Goal: Information Seeking & Learning: Check status

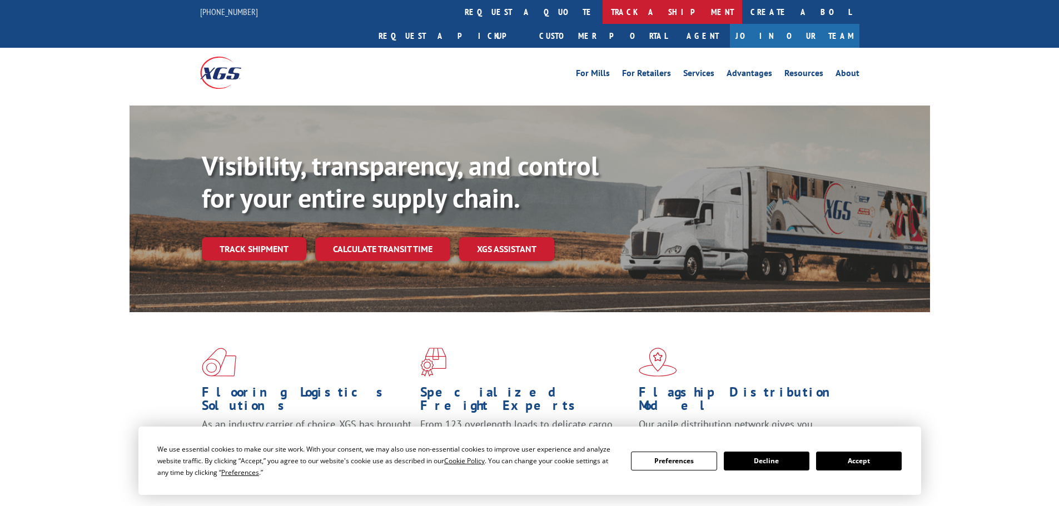
click at [602, 7] on link "track a shipment" at bounding box center [671, 12] width 139 height 24
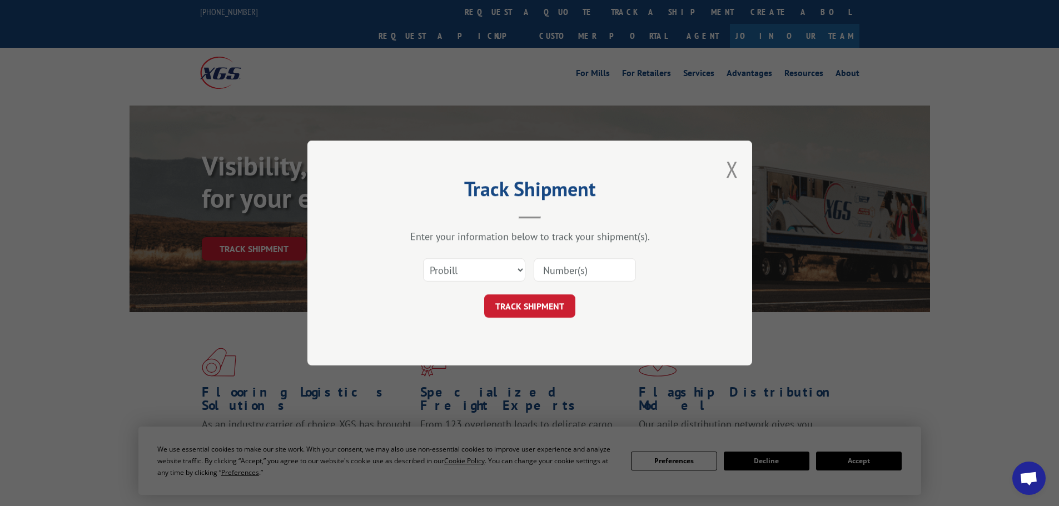
click at [575, 277] on input at bounding box center [584, 269] width 102 height 23
paste input "17496888"
type input "17496888"
click at [541, 307] on button "TRACK SHIPMENT" at bounding box center [529, 306] width 91 height 23
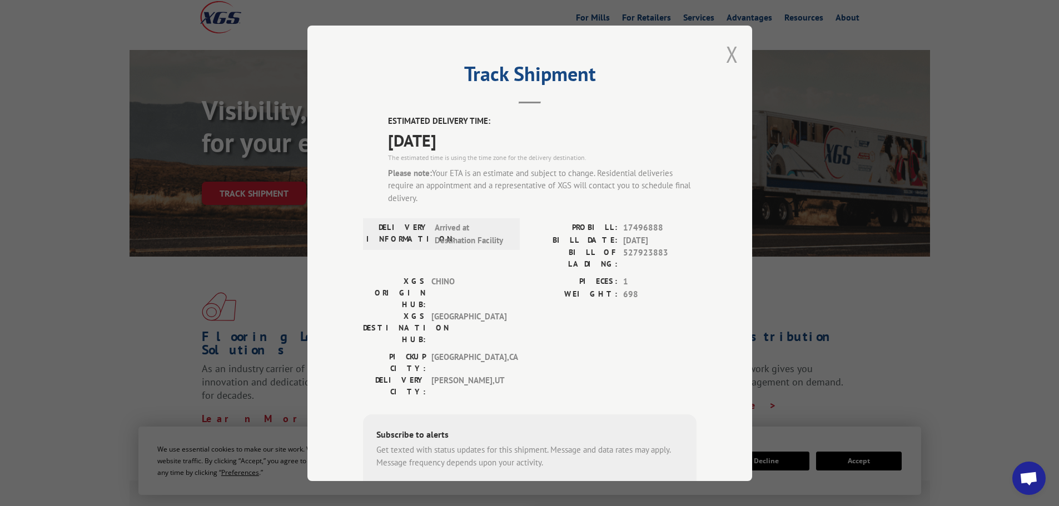
click at [726, 56] on button "Close modal" at bounding box center [732, 53] width 12 height 29
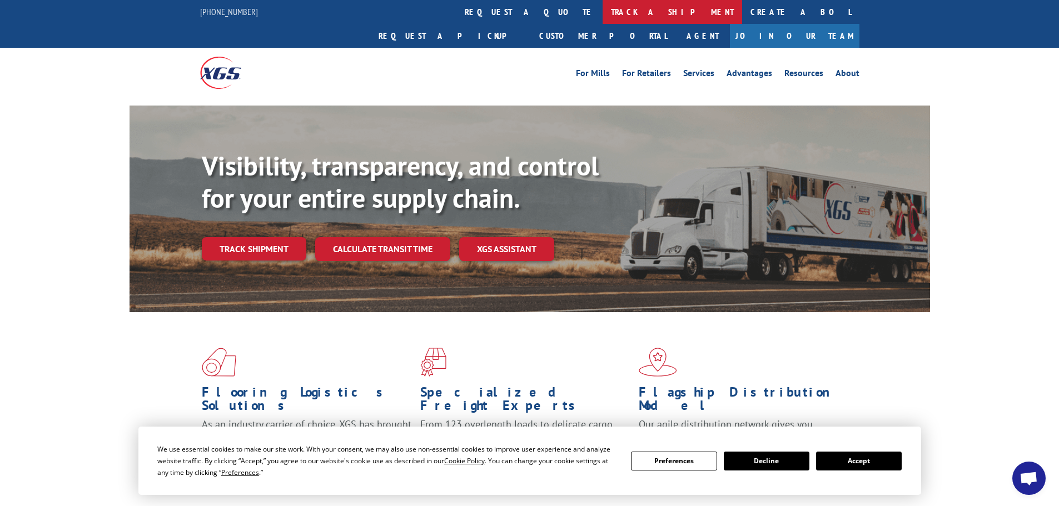
click at [602, 14] on link "track a shipment" at bounding box center [671, 12] width 139 height 24
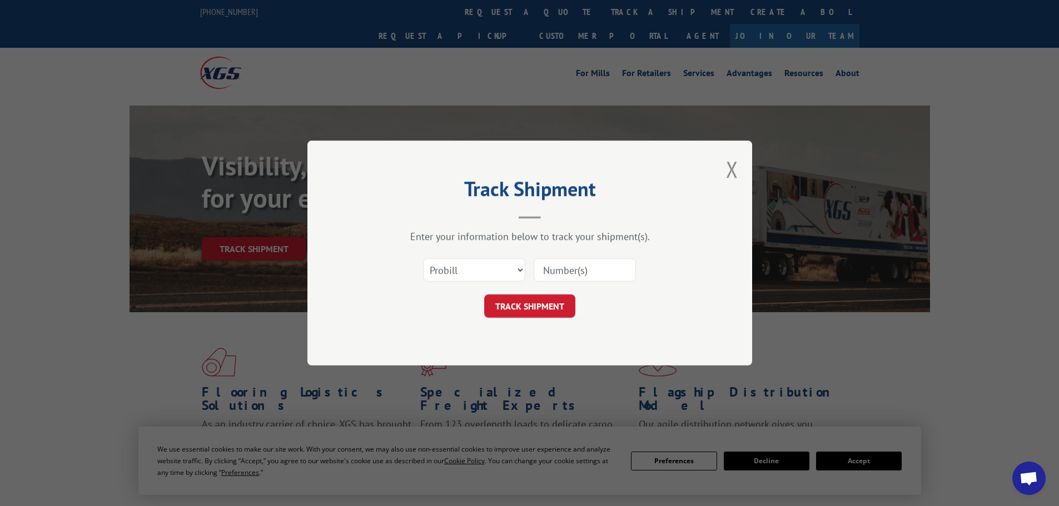
click at [576, 269] on input at bounding box center [584, 269] width 102 height 23
paste input "17496889"
type input "17496889"
click at [541, 307] on button "TRACK SHIPMENT" at bounding box center [529, 306] width 91 height 23
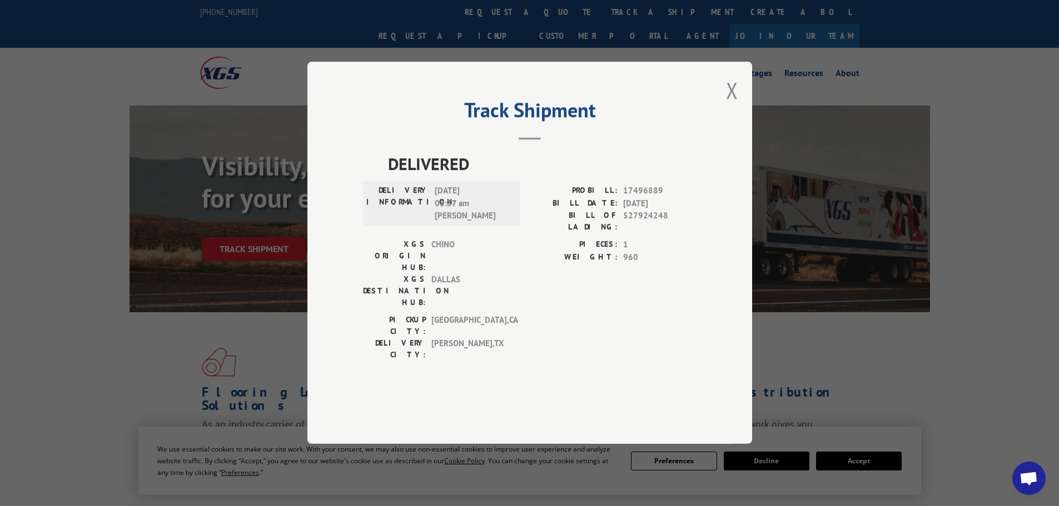
click at [734, 105] on button "Close modal" at bounding box center [732, 90] width 12 height 29
